Goal: Information Seeking & Learning: Learn about a topic

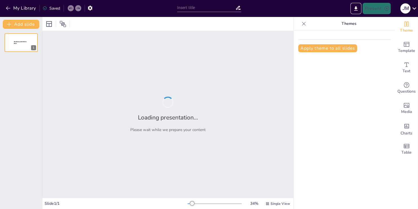
type input "Introducción a Vectore: Conceptos Clave"
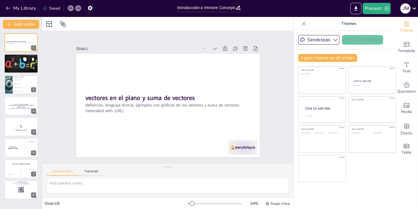
checkbox input "true"
click at [19, 57] on div "Un vector es una entidad con magnitud y dirección. Los vectores se representan …" at bounding box center [21, 58] width 30 height 3
type textarea "La definición de un vector es fundamental en el estudio de matemáticas y cienci…"
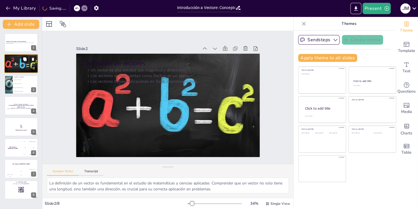
checkbox input "true"
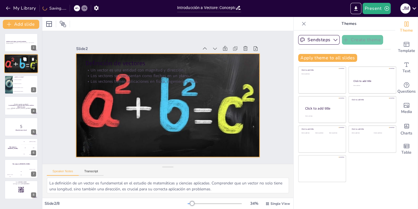
checkbox input "true"
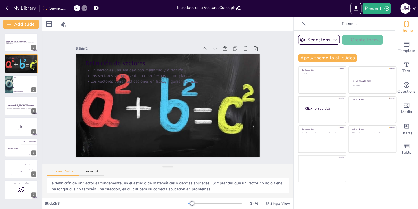
checkbox input "true"
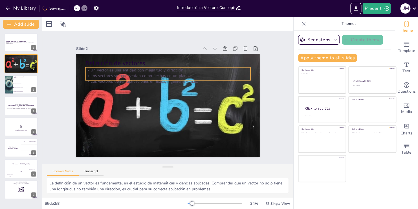
checkbox input "true"
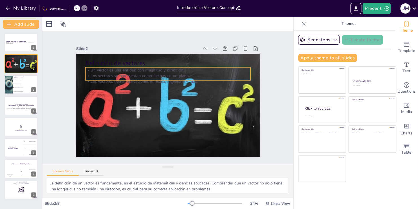
checkbox input "true"
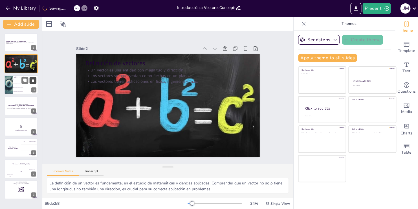
checkbox input "true"
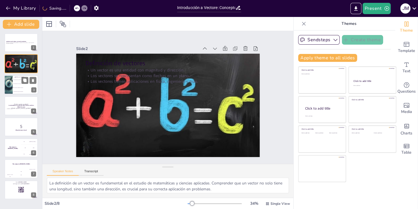
checkbox input "true"
click at [37, 78] on li "Una entidad con solo magnitud" at bounding box center [25, 80] width 25 height 4
type textarea "La respuesta correcta es "Una entidad con magnitud y dirección", como se explic…"
checkbox input "true"
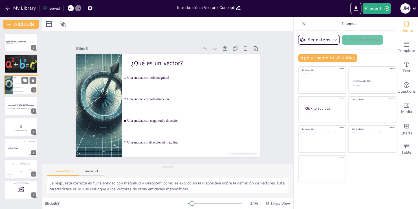
checkbox input "true"
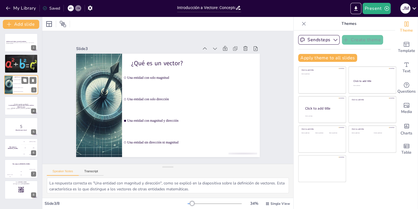
checkbox input "true"
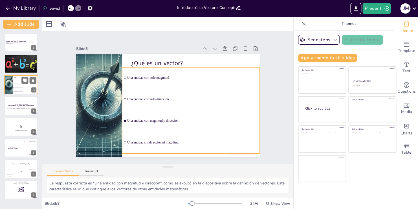
checkbox input "true"
click at [16, 88] on li "Una entidad con magnitud y dirección" at bounding box center [25, 88] width 25 height 4
checkbox input "true"
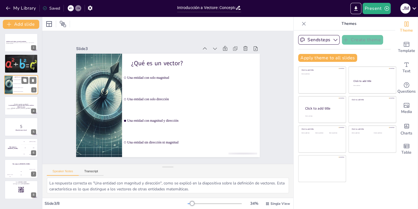
checkbox input "true"
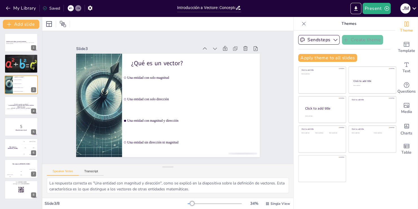
checkbox input "true"
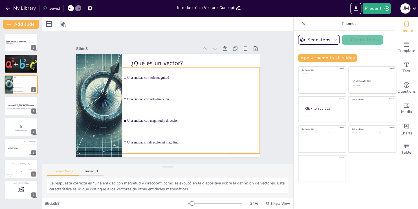
checkbox input "true"
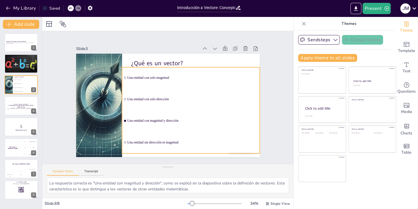
checkbox input "true"
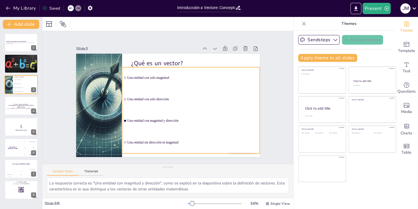
checkbox input "true"
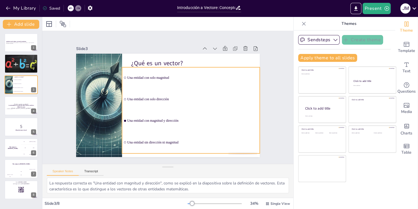
checkbox input "true"
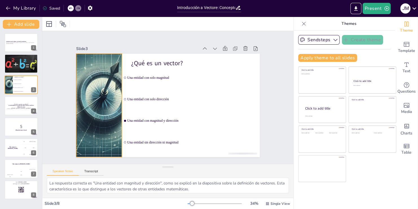
checkbox input "true"
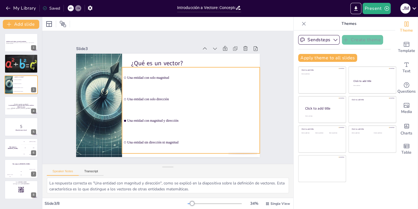
checkbox input "true"
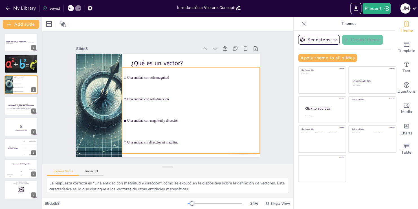
checkbox input "true"
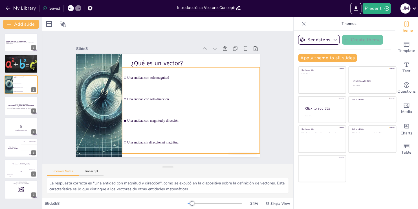
checkbox input "true"
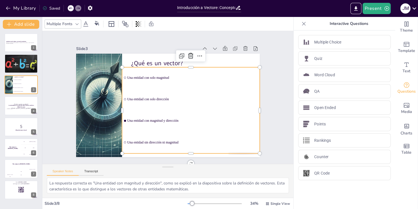
click at [122, 98] on li "Una entidad con solo dirección" at bounding box center [191, 99] width 138 height 21
checkbox input "true"
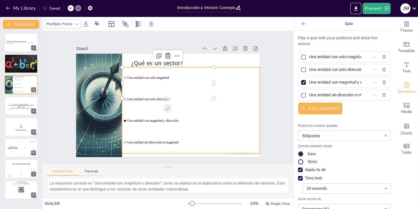
checkbox input "true"
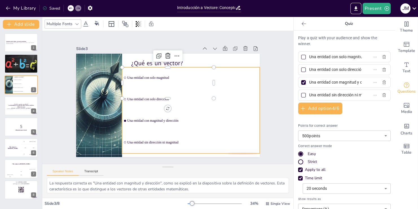
checkbox input "true"
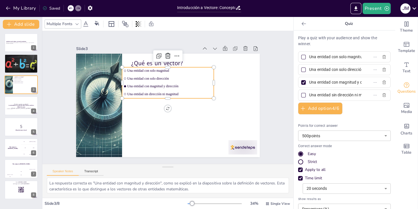
checkbox input "true"
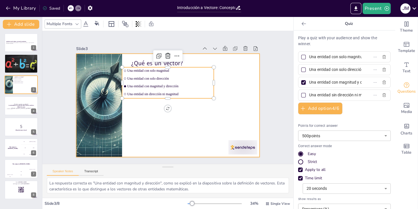
checkbox input "true"
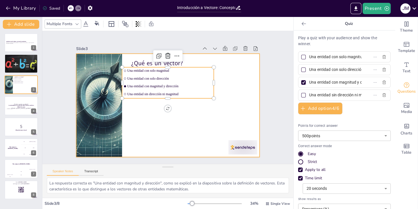
checkbox input "true"
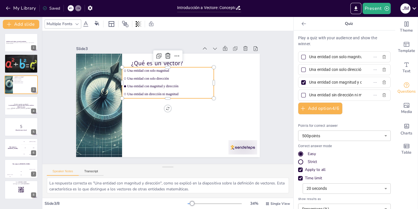
checkbox input "true"
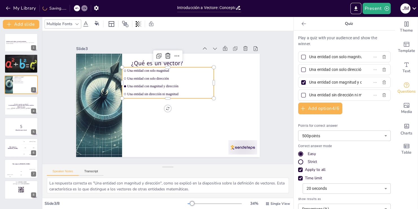
checkbox input "true"
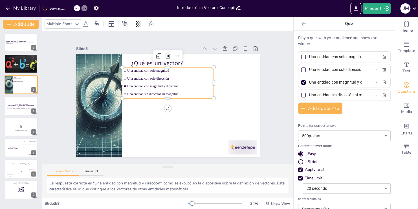
checkbox input "true"
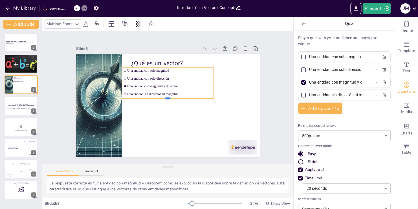
checkbox input "true"
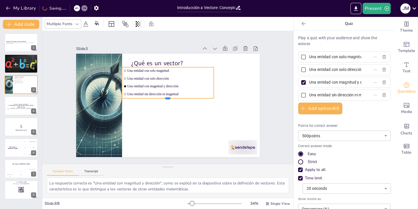
checkbox input "true"
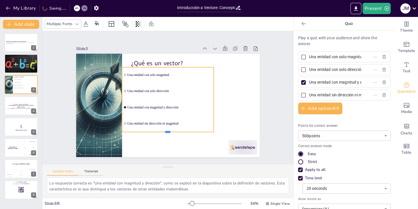
checkbox input "true"
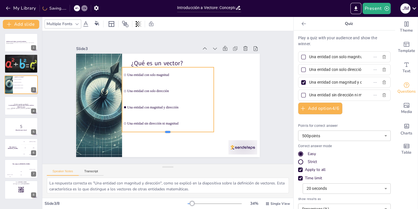
checkbox input "true"
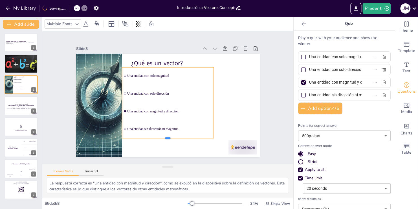
checkbox input "true"
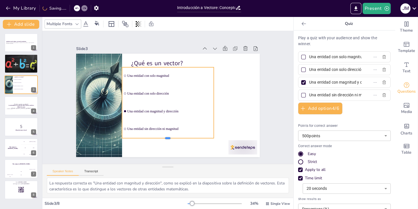
checkbox input "true"
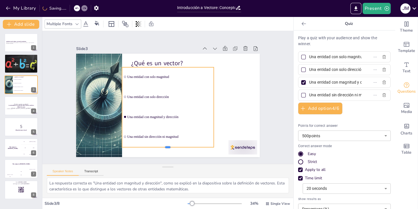
checkbox input "true"
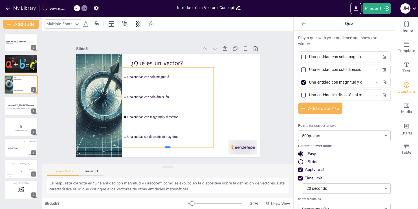
checkbox input "true"
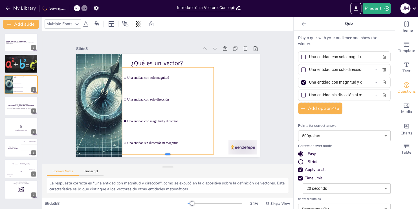
checkbox input "true"
drag, startPoint x: 166, startPoint y: 96, endPoint x: 181, endPoint y: 153, distance: 58.7
click at [181, 153] on div at bounding box center [149, 153] width 89 height 33
checkbox input "true"
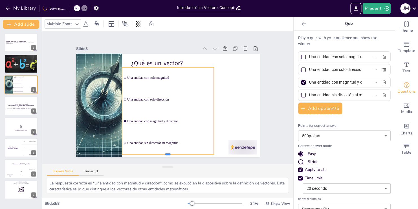
checkbox input "true"
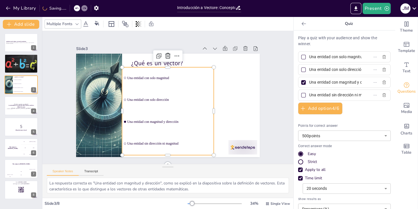
checkbox input "true"
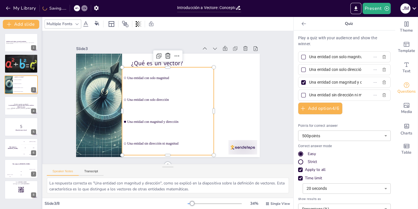
checkbox input "true"
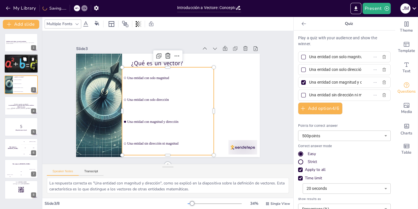
checkbox input "true"
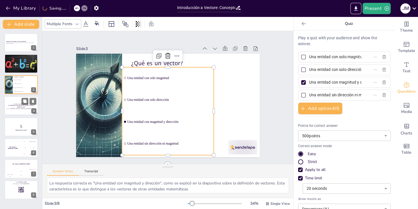
checkbox input "true"
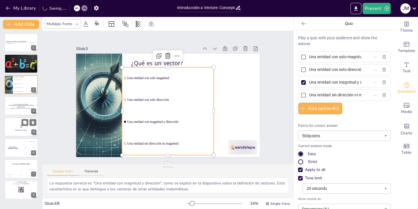
checkbox input "true"
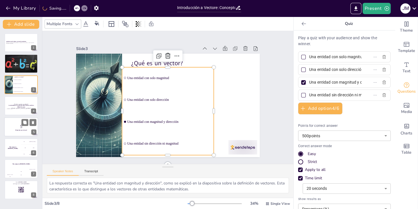
checkbox input "true"
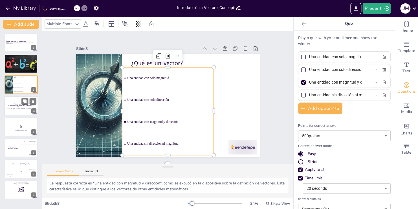
checkbox input "true"
click at [23, 102] on div at bounding box center [21, 105] width 34 height 19
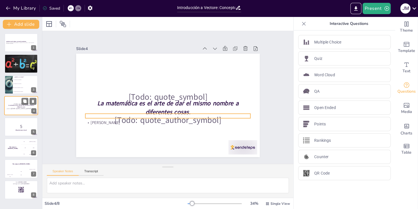
click at [14, 107] on p "[Todo: quote_author_symbol]" at bounding box center [21, 108] width 30 height 3
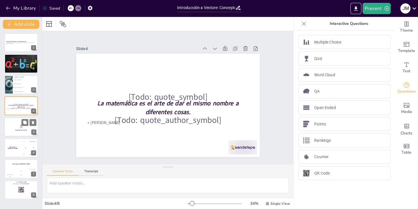
click at [18, 118] on div at bounding box center [21, 126] width 34 height 19
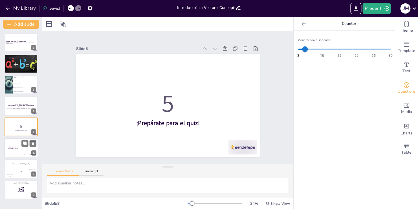
click at [18, 141] on div "The winner is [PERSON_NAME]" at bounding box center [12, 147] width 17 height 19
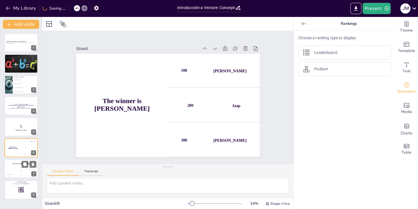
click at [13, 168] on div "The winner is [PERSON_NAME]" at bounding box center [21, 164] width 34 height 10
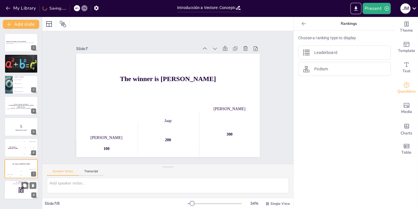
click at [17, 194] on div at bounding box center [21, 189] width 34 height 19
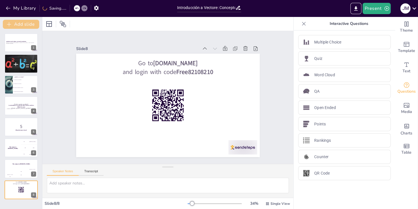
checkbox input "true"
click at [4, 7] on button "My Library" at bounding box center [21, 8] width 34 height 9
